Goal: Task Accomplishment & Management: Manage account settings

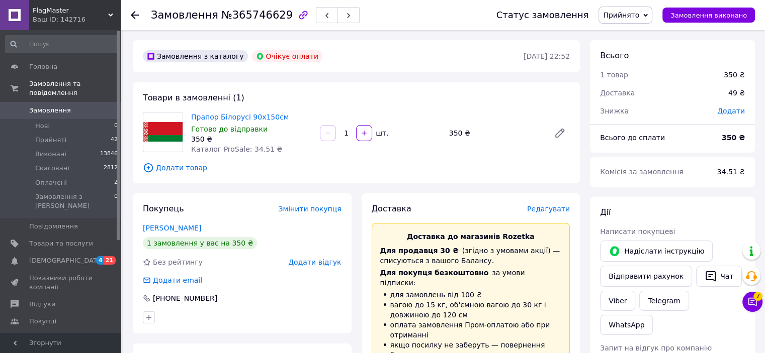
click at [639, 16] on span "Прийнято" at bounding box center [621, 15] width 36 height 8
click at [632, 50] on li "Скасовано" at bounding box center [625, 50] width 53 height 15
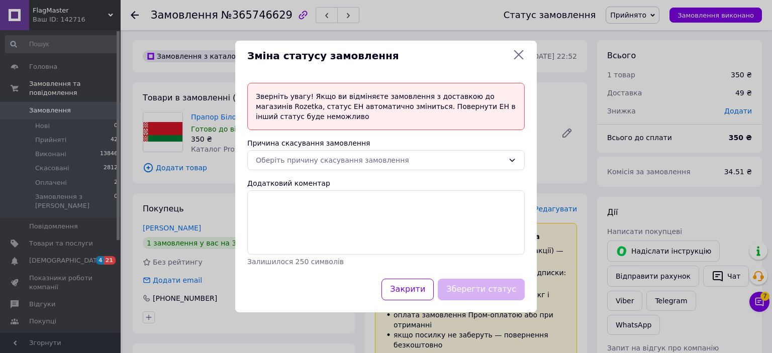
click at [391, 105] on div "Зверніть увагу! Якщо ви відміняєте замовлення з доставкою до магазинів Rozetka,…" at bounding box center [386, 106] width 278 height 47
click at [355, 162] on div "Оберіть причину скасування замовлення" at bounding box center [380, 160] width 248 height 11
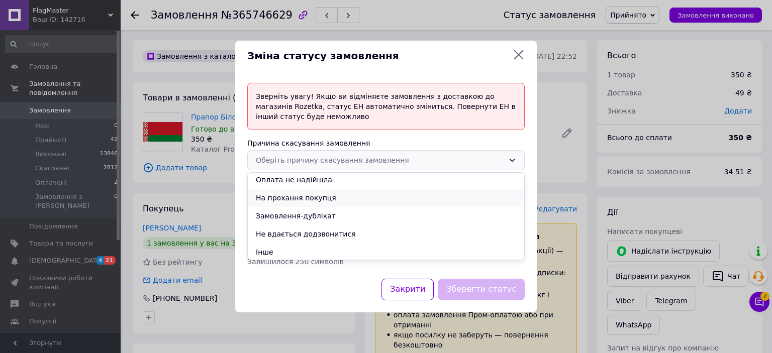
scroll to position [40, 0]
click at [324, 237] on li "Не вдається додзвонитися" at bounding box center [386, 233] width 277 height 18
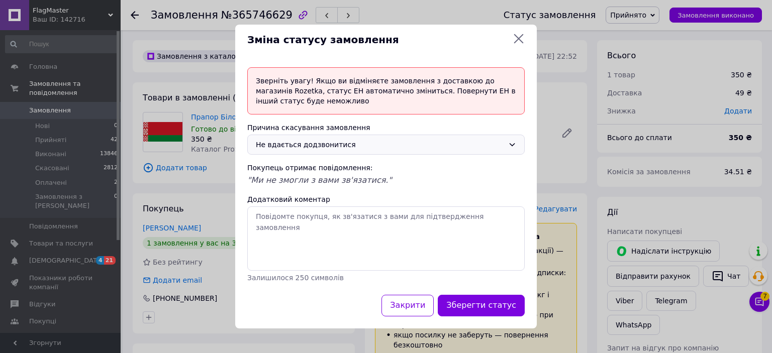
click at [342, 142] on div "Не вдається додзвонитися" at bounding box center [380, 144] width 248 height 11
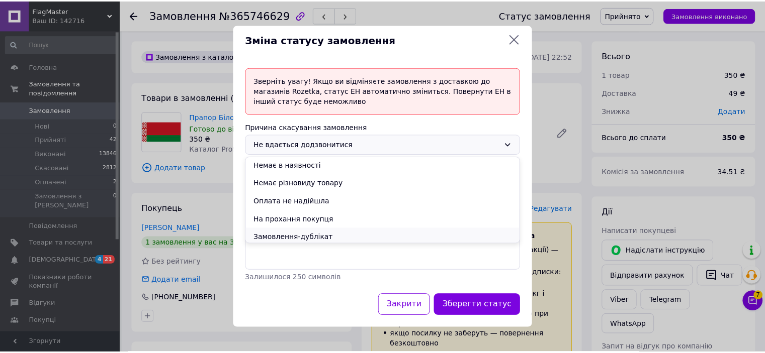
scroll to position [0, 0]
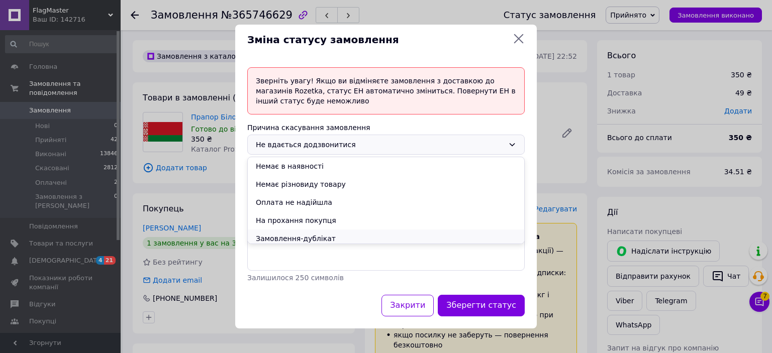
click at [331, 203] on li "Оплата не надійшла" at bounding box center [386, 203] width 277 height 18
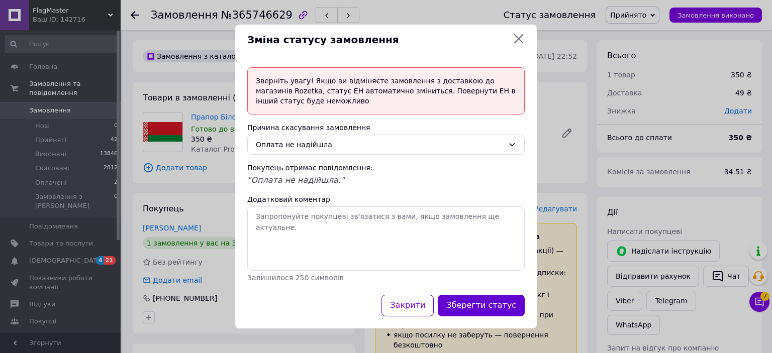
click at [507, 307] on button "Зберегти статус" at bounding box center [481, 306] width 87 height 22
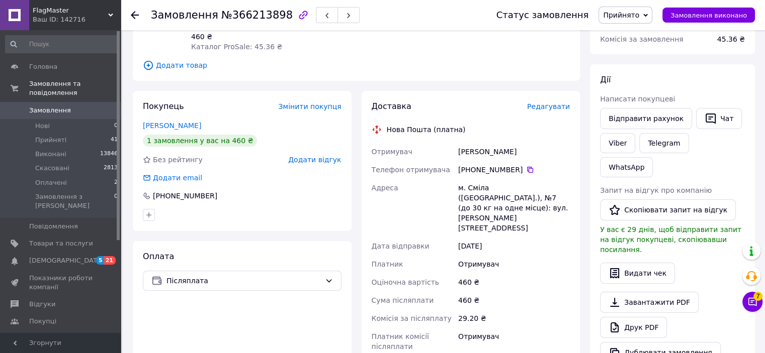
scroll to position [151, 0]
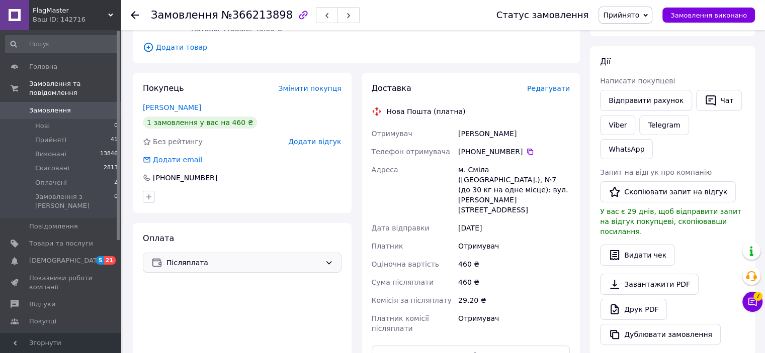
click at [247, 263] on div "Оплата Післяплата" at bounding box center [242, 334] width 219 height 222
click at [251, 260] on div "Післяплата" at bounding box center [242, 263] width 199 height 20
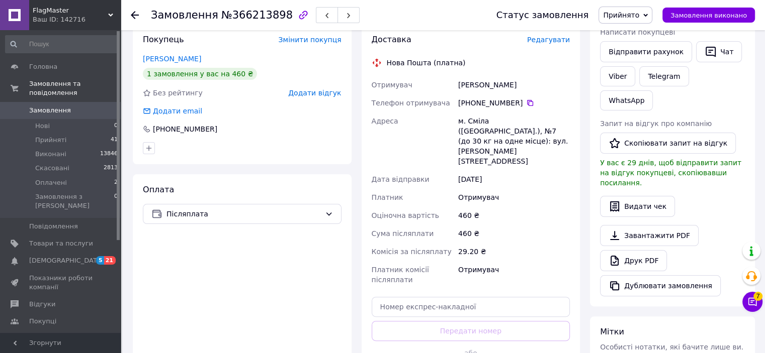
scroll to position [201, 0]
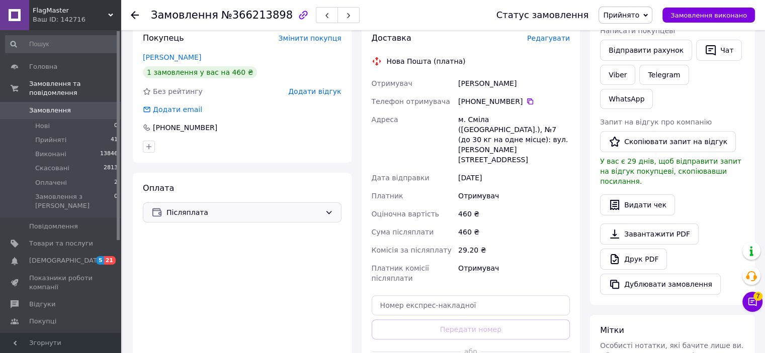
click at [263, 207] on span "Післяплата" at bounding box center [243, 212] width 154 height 11
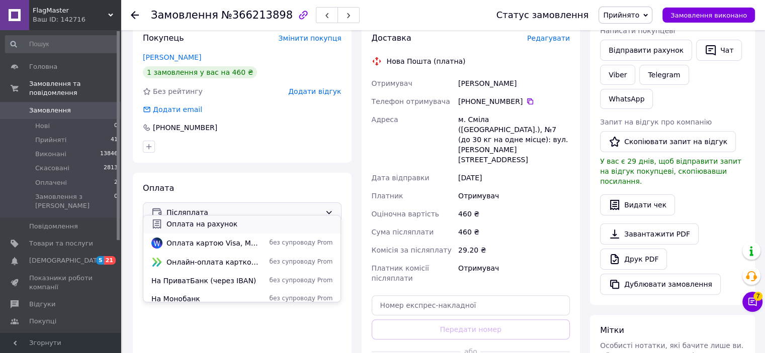
scroll to position [45, 0]
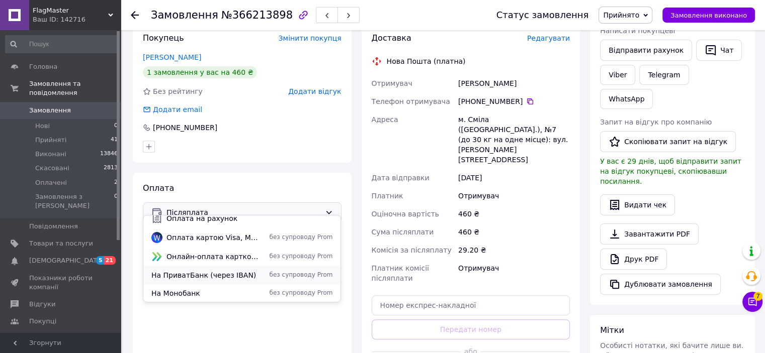
click at [229, 276] on span "На ПриватБанк (через IBAN)" at bounding box center [204, 276] width 107 height 10
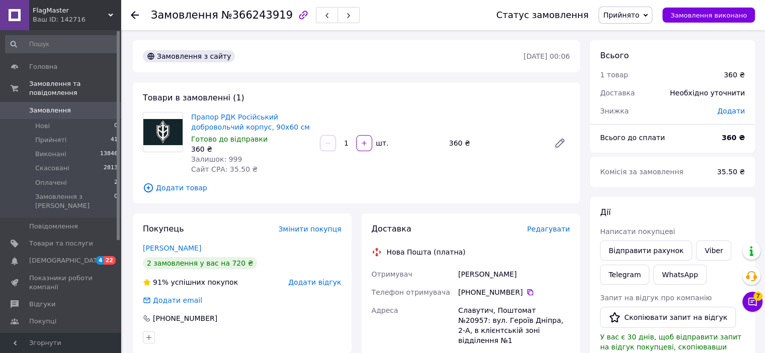
click at [639, 16] on span "Прийнято" at bounding box center [621, 15] width 36 height 8
click at [644, 49] on li "Скасовано" at bounding box center [625, 50] width 53 height 15
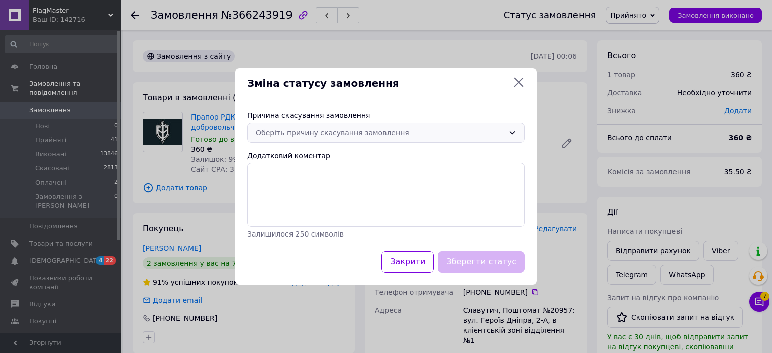
click at [417, 129] on div "Оберіть причину скасування замовлення" at bounding box center [380, 132] width 248 height 11
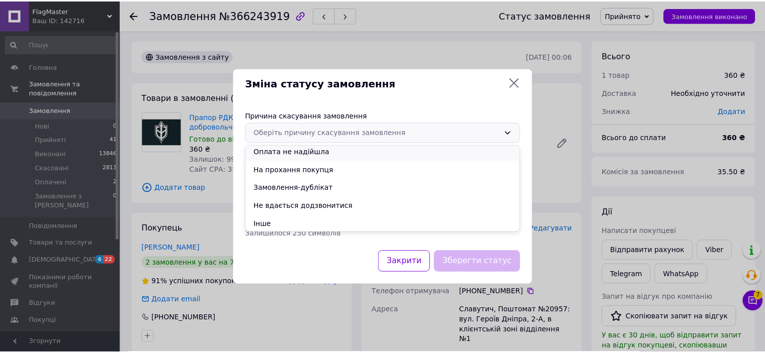
scroll to position [40, 0]
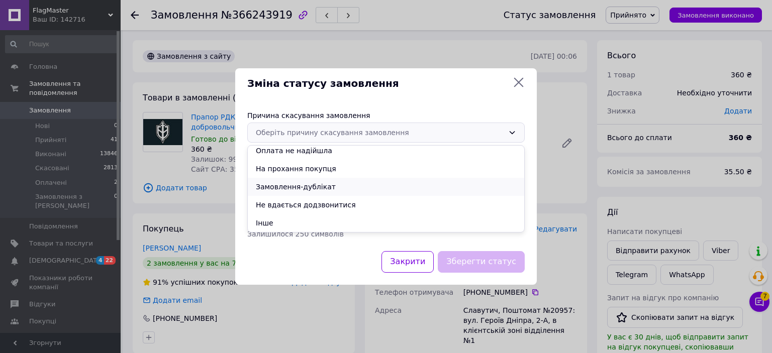
click at [331, 185] on li "Замовлення-дублікат" at bounding box center [386, 187] width 277 height 18
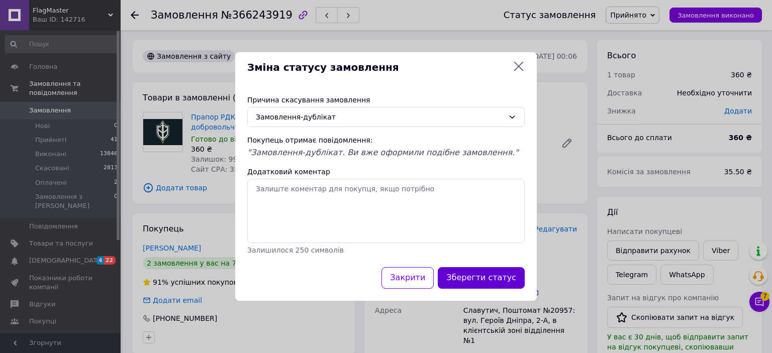
click at [510, 280] on button "Зберегти статус" at bounding box center [481, 278] width 87 height 22
